Goal: Check status: Check status

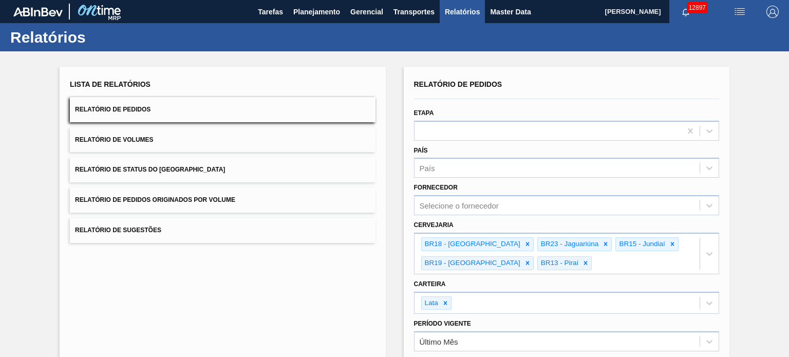
scroll to position [140, 0]
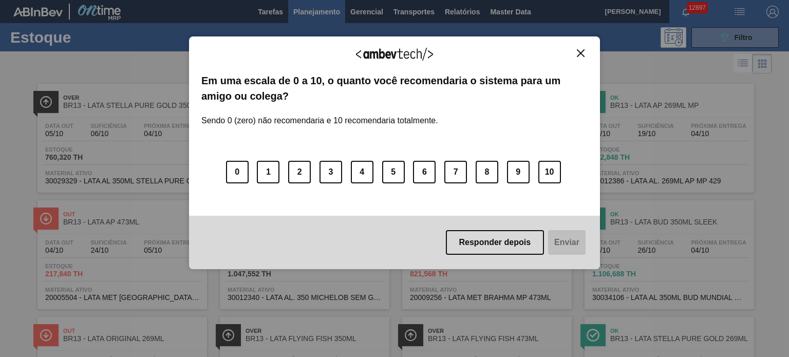
click at [576, 57] on button "Close" at bounding box center [581, 53] width 14 height 9
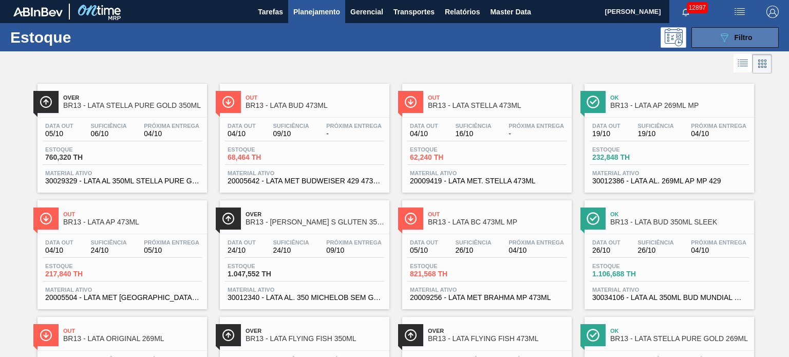
click at [726, 36] on icon at bounding box center [725, 37] width 8 height 9
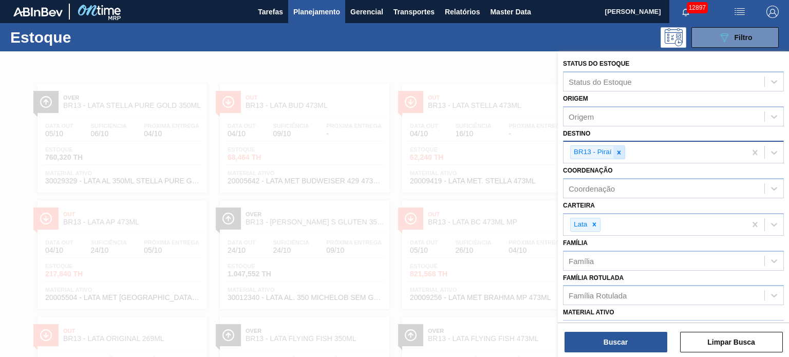
click at [618, 150] on icon at bounding box center [619, 152] width 7 height 7
type input "21"
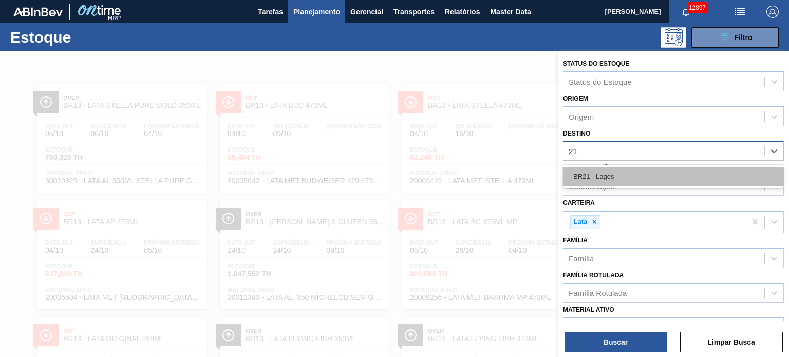
click at [612, 181] on div "BR21 - Lages" at bounding box center [673, 176] width 221 height 19
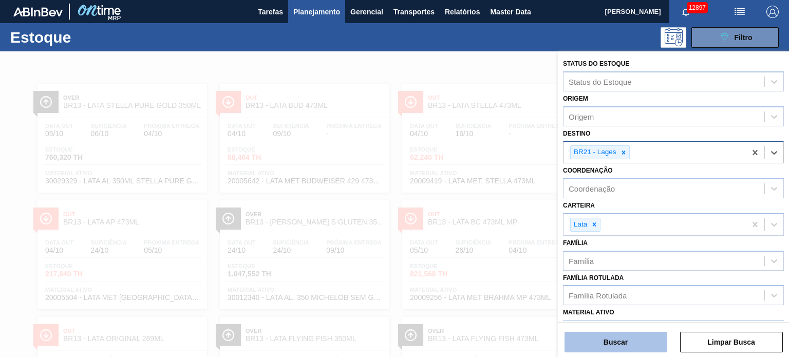
click at [610, 344] on button "Buscar" at bounding box center [616, 342] width 103 height 21
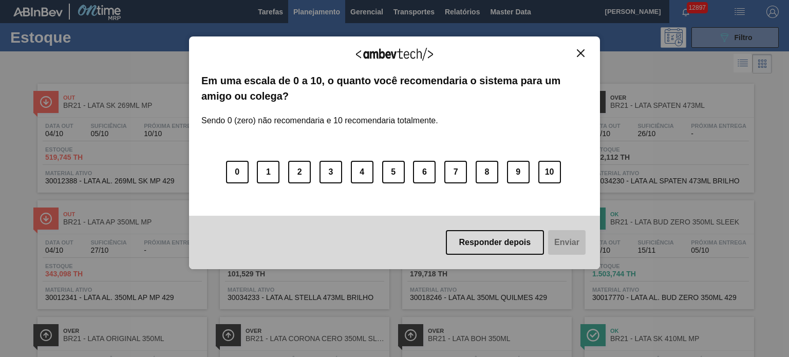
click at [581, 53] on img "Close" at bounding box center [581, 53] width 8 height 8
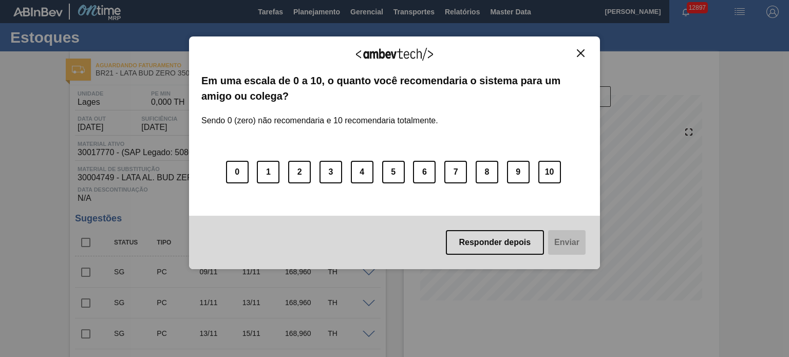
click at [576, 51] on button "Close" at bounding box center [581, 53] width 14 height 9
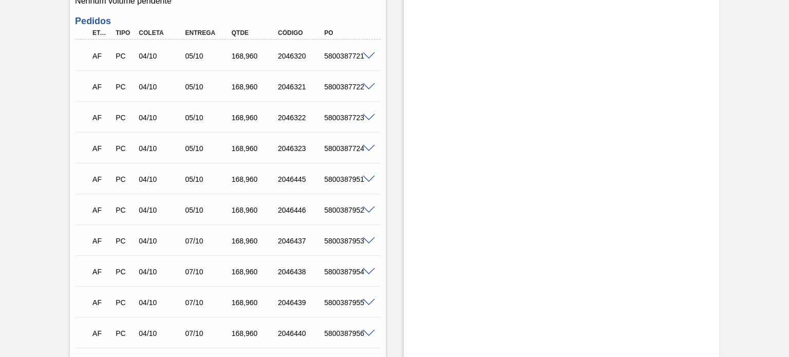
scroll to position [515, 0]
